Goal: Transaction & Acquisition: Purchase product/service

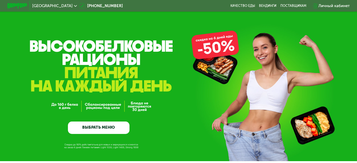
click at [106, 129] on link "ВЫБРАТЬ МЕНЮ" at bounding box center [99, 128] width 62 height 12
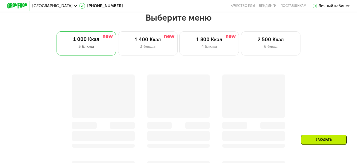
scroll to position [318, 0]
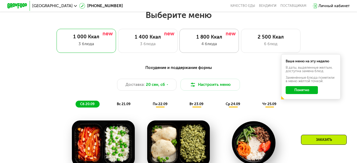
click at [213, 43] on div "4 блюда" at bounding box center [209, 44] width 49 height 6
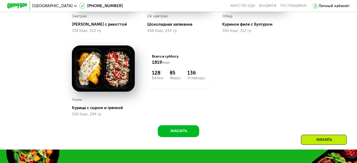
scroll to position [397, 0]
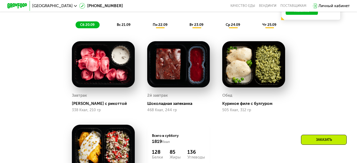
click at [161, 27] on span "пн 22.09" at bounding box center [160, 25] width 15 height 4
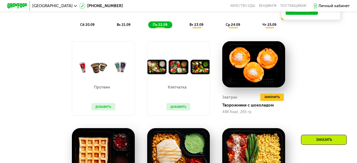
click at [99, 74] on img at bounding box center [103, 67] width 62 height 15
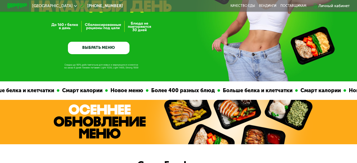
scroll to position [1, 0]
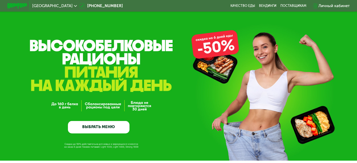
click at [104, 130] on link "ВЫБРАТЬ МЕНЮ" at bounding box center [99, 127] width 62 height 12
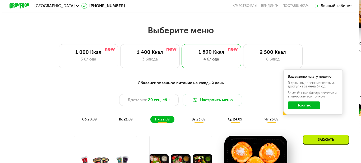
scroll to position [318, 0]
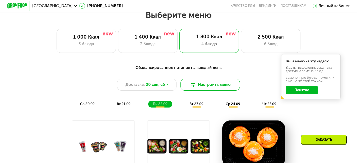
click at [212, 87] on button "Настроить меню" at bounding box center [211, 85] width 60 height 12
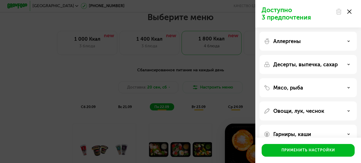
click at [349, 65] on use at bounding box center [349, 64] width 2 height 1
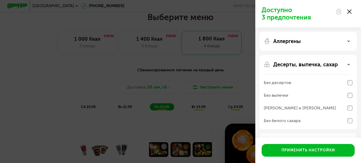
click at [349, 65] on icon at bounding box center [349, 64] width 3 height 3
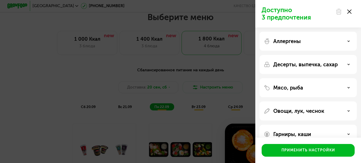
click at [350, 91] on div "Мясо, рыба" at bounding box center [308, 88] width 89 height 6
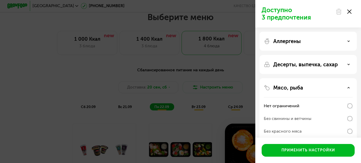
click at [350, 91] on div "Мясо, рыба" at bounding box center [308, 88] width 89 height 6
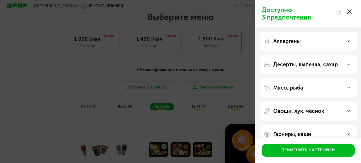
click at [345, 113] on div "Овощи, лук, чеснок" at bounding box center [308, 111] width 89 height 6
click at [340, 134] on div "Гарниры, каши" at bounding box center [308, 134] width 89 height 6
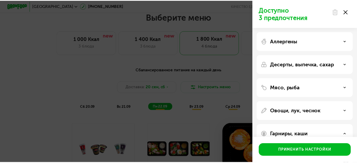
scroll to position [79, 0]
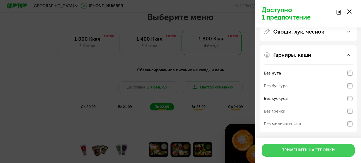
click at [320, 149] on div "Применить настройки" at bounding box center [309, 150] width 54 height 5
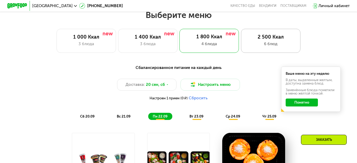
click at [262, 40] on div "2 500 Ккал" at bounding box center [270, 37] width 49 height 6
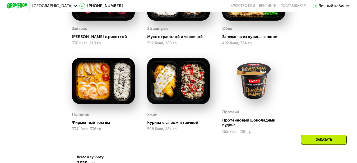
scroll to position [318, 0]
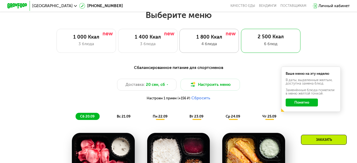
click at [207, 49] on div "1 800 Ккал 4 блюда" at bounding box center [210, 41] width 60 height 24
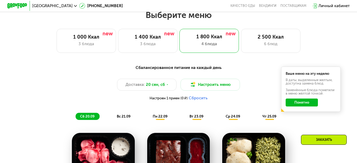
click at [330, 139] on div "Заказать" at bounding box center [324, 140] width 46 height 10
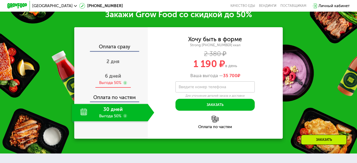
click at [113, 86] on div "Выгода 50%" at bounding box center [110, 83] width 22 height 6
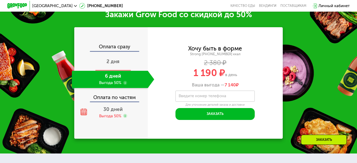
click at [112, 65] on span "2 дня" at bounding box center [113, 61] width 13 height 6
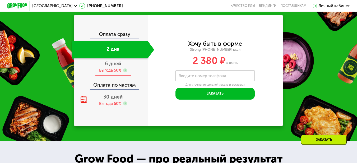
click at [117, 67] on div "6 дней" at bounding box center [113, 64] width 16 height 6
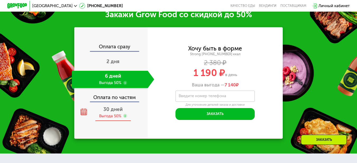
click at [114, 112] on span "30 дней" at bounding box center [112, 109] width 19 height 6
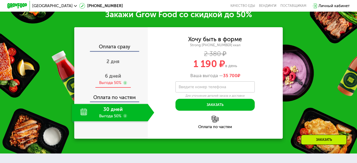
click at [112, 79] on span "6 дней" at bounding box center [113, 76] width 16 height 6
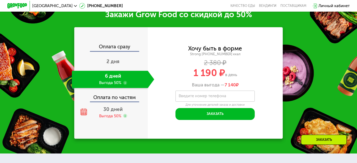
click at [112, 102] on div "Оплата по частям" at bounding box center [111, 95] width 73 height 11
click at [120, 112] on span "30 дней" at bounding box center [112, 109] width 19 height 6
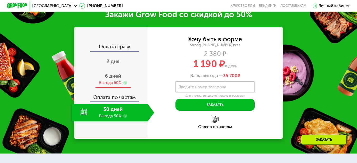
click at [115, 79] on span "6 дней" at bounding box center [113, 76] width 16 height 6
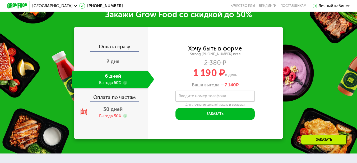
click at [301, 31] on div "Закажи Grow Food со скидкой до 50% Оплата сразу 2 дня 6 дней Выгода 50% Оплата …" at bounding box center [178, 74] width 357 height 159
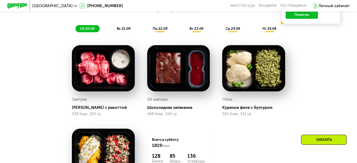
scroll to position [326, 0]
